Goal: Complete application form

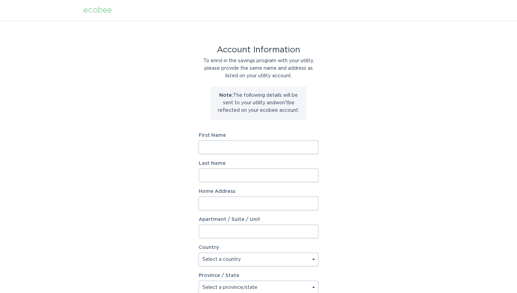
click at [238, 143] on input "First Name" at bounding box center [259, 148] width 120 height 14
type input "[PERSON_NAME]"
type input "[STREET_ADDRESS]"
select select "US"
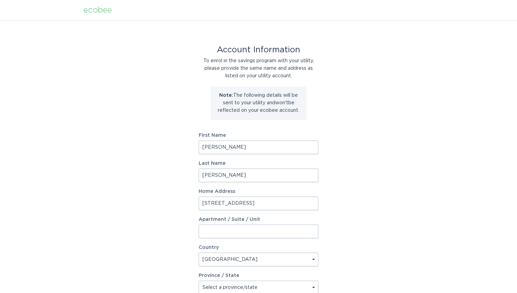
type input "[PERSON_NAME]"
type input "29835-4150"
select select "SC"
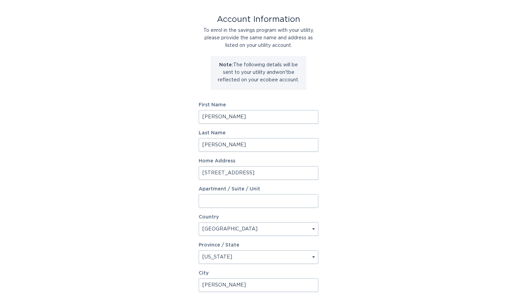
scroll to position [42, 0]
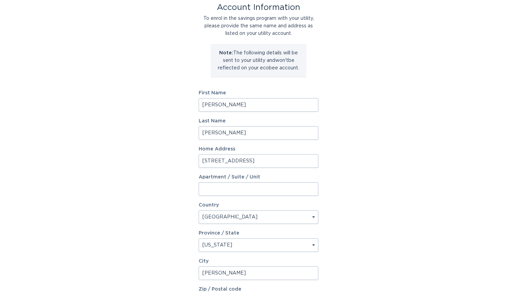
drag, startPoint x: 247, startPoint y: 160, endPoint x: 207, endPoint y: 155, distance: 41.1
click at [207, 155] on input "[STREET_ADDRESS]" at bounding box center [259, 161] width 120 height 14
type input "[STREET_ADDRESS]"
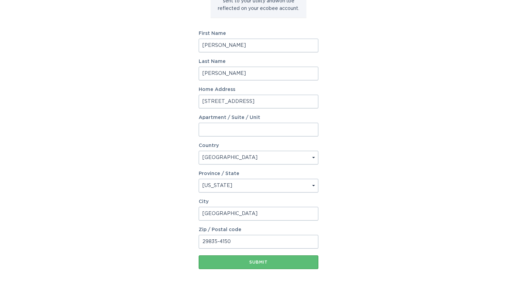
scroll to position [109, 0]
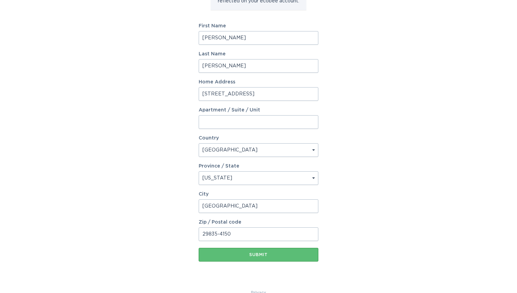
type input "[GEOGRAPHIC_DATA]"
drag, startPoint x: 238, startPoint y: 234, endPoint x: 200, endPoint y: 225, distance: 39.0
click at [200, 225] on div "Zip / Postal code 29835-4150" at bounding box center [259, 230] width 120 height 21
type input "29401"
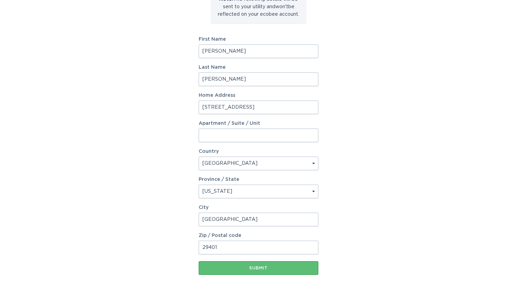
scroll to position [123, 0]
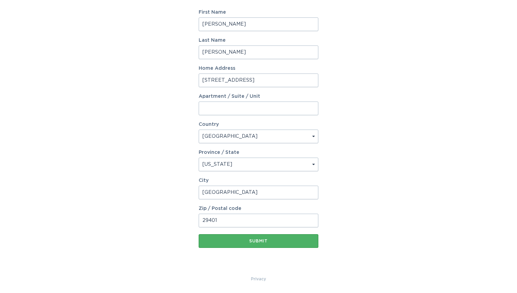
click at [263, 241] on div "Submit" at bounding box center [258, 241] width 113 height 4
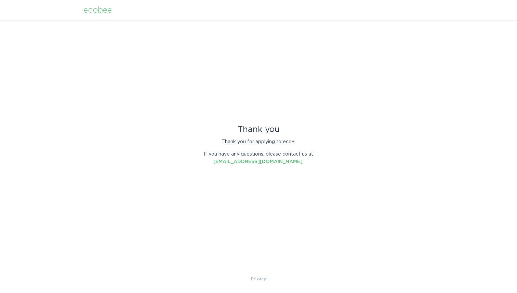
scroll to position [0, 0]
